Goal: Find specific page/section: Find specific page/section

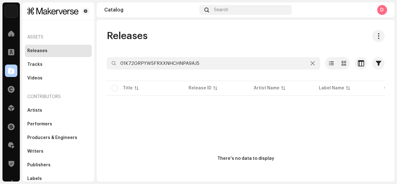
click at [277, 100] on div "There's no data to display" at bounding box center [246, 159] width 278 height 124
click at [183, 56] on div "Releases 01K72GRPYW5FRXXNHCHNPA9AJ5 Selected 0 Deselect all 0 Options Filters D…" at bounding box center [246, 125] width 298 height 191
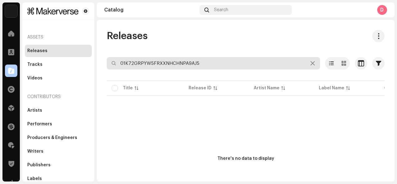
click at [186, 67] on input "01K72GRPYW5FRXXNHCHNPA9AJ5" at bounding box center [214, 63] width 214 height 12
